Goal: Transaction & Acquisition: Book appointment/travel/reservation

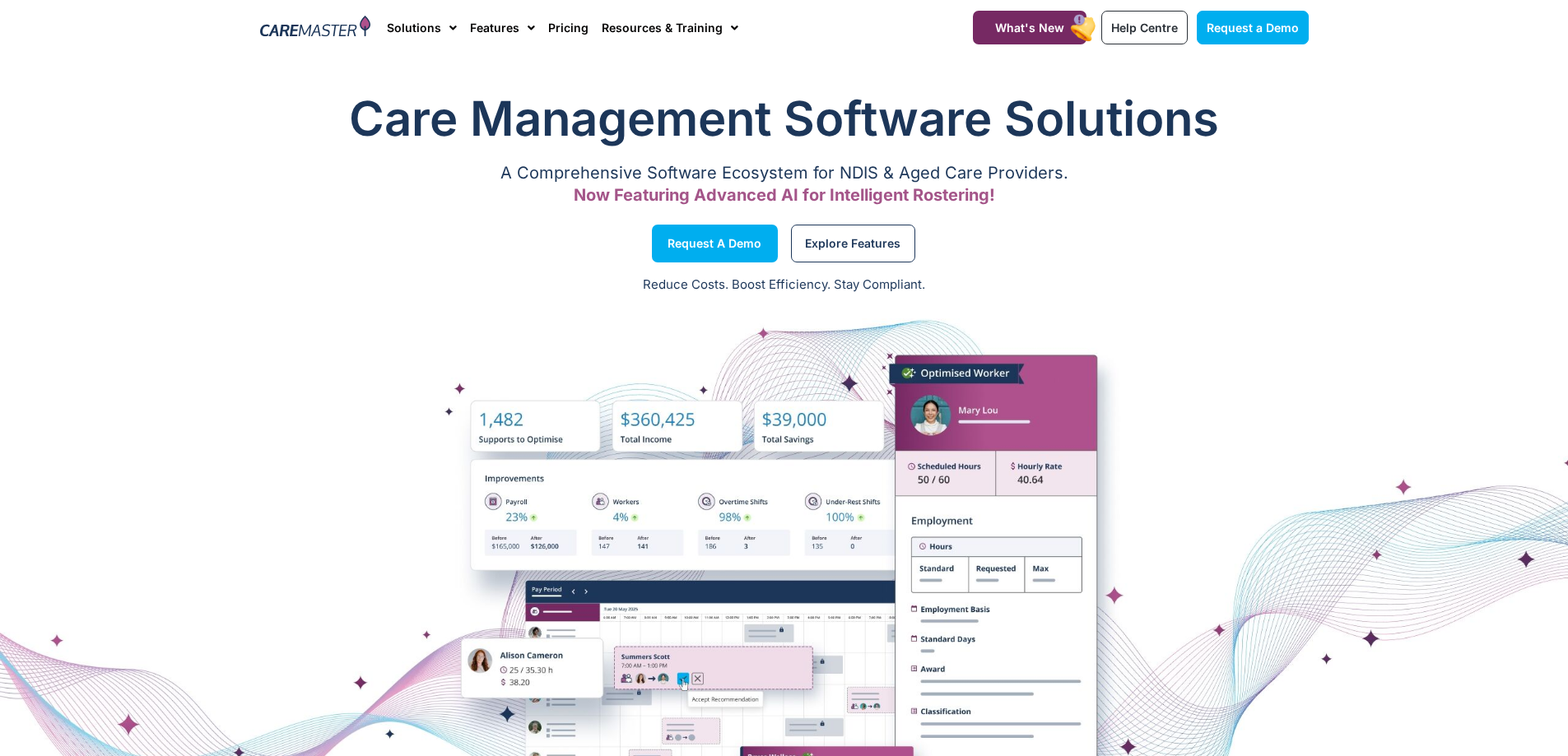
drag, startPoint x: 0, startPoint y: 0, endPoint x: 1456, endPoint y: 262, distance: 1479.4
click at [1463, 319] on div at bounding box center [784, 593] width 1568 height 575
click at [1454, 252] on section "Request a Demo Explore Features" at bounding box center [784, 244] width 1568 height 63
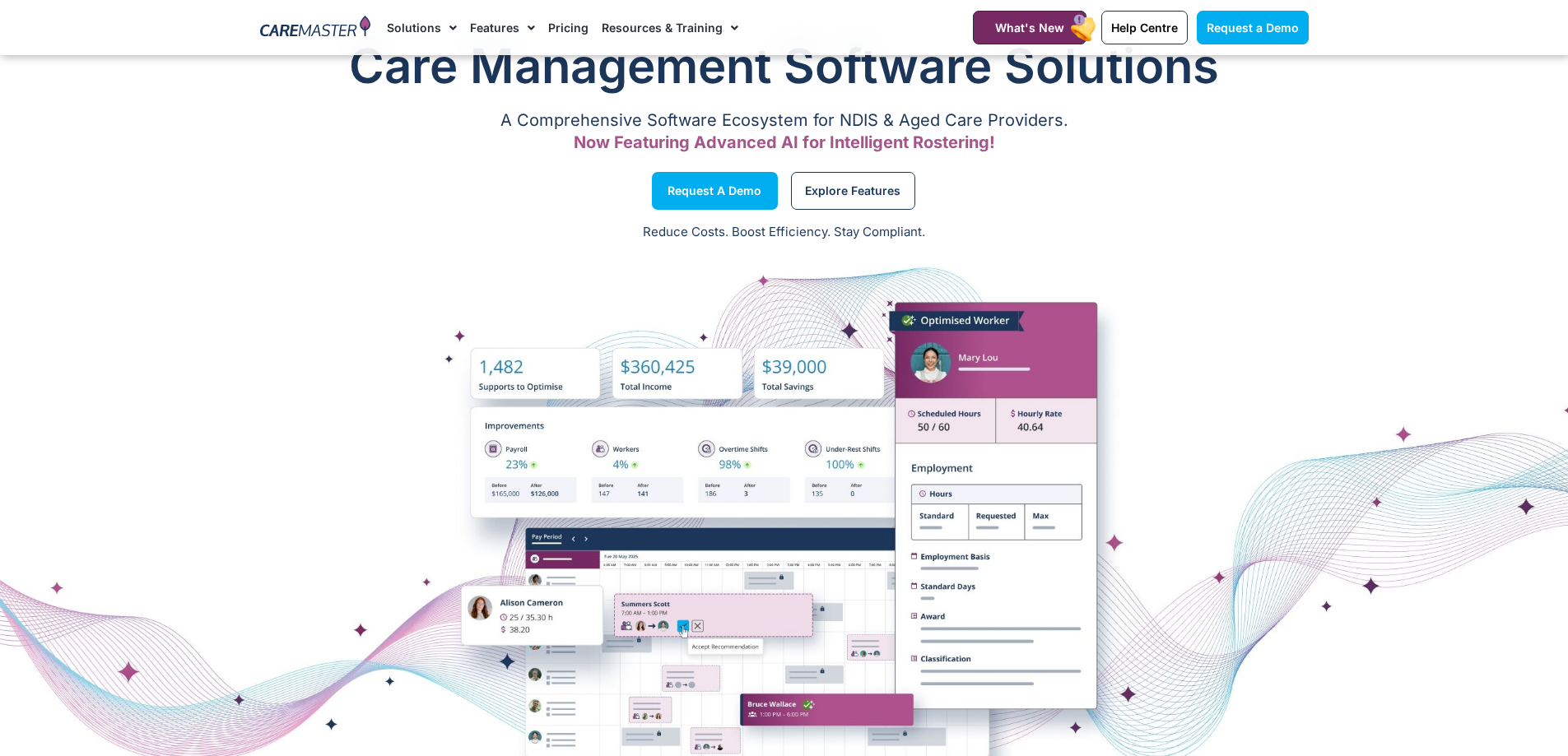
scroll to position [82, 0]
